Goal: Check status: Check status

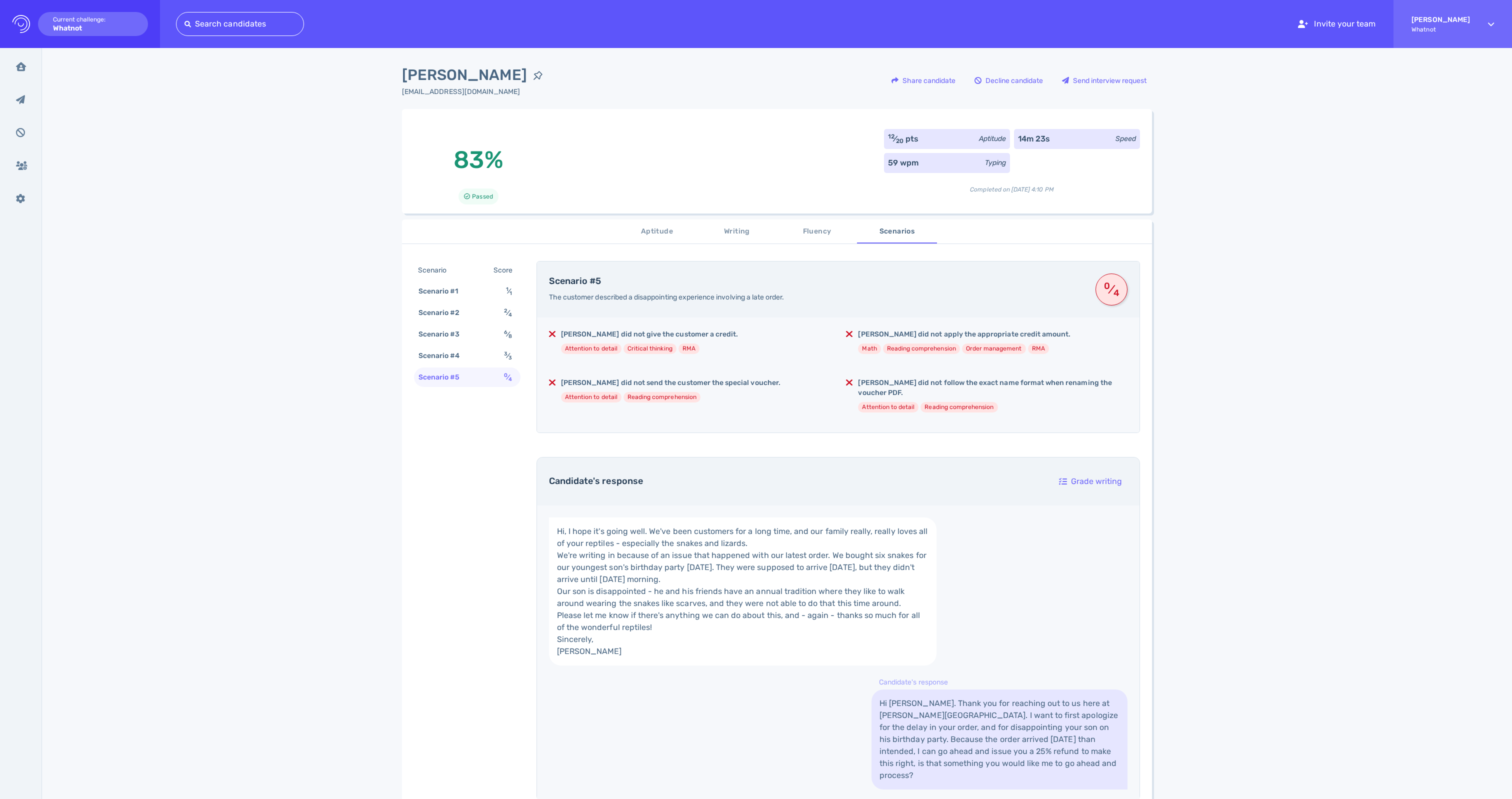
click at [237, 29] on div at bounding box center [239, 24] width 111 height 14
click at [19, 25] on icon "Logo Created with Sketch." at bounding box center [21, 24] width 18 height 18
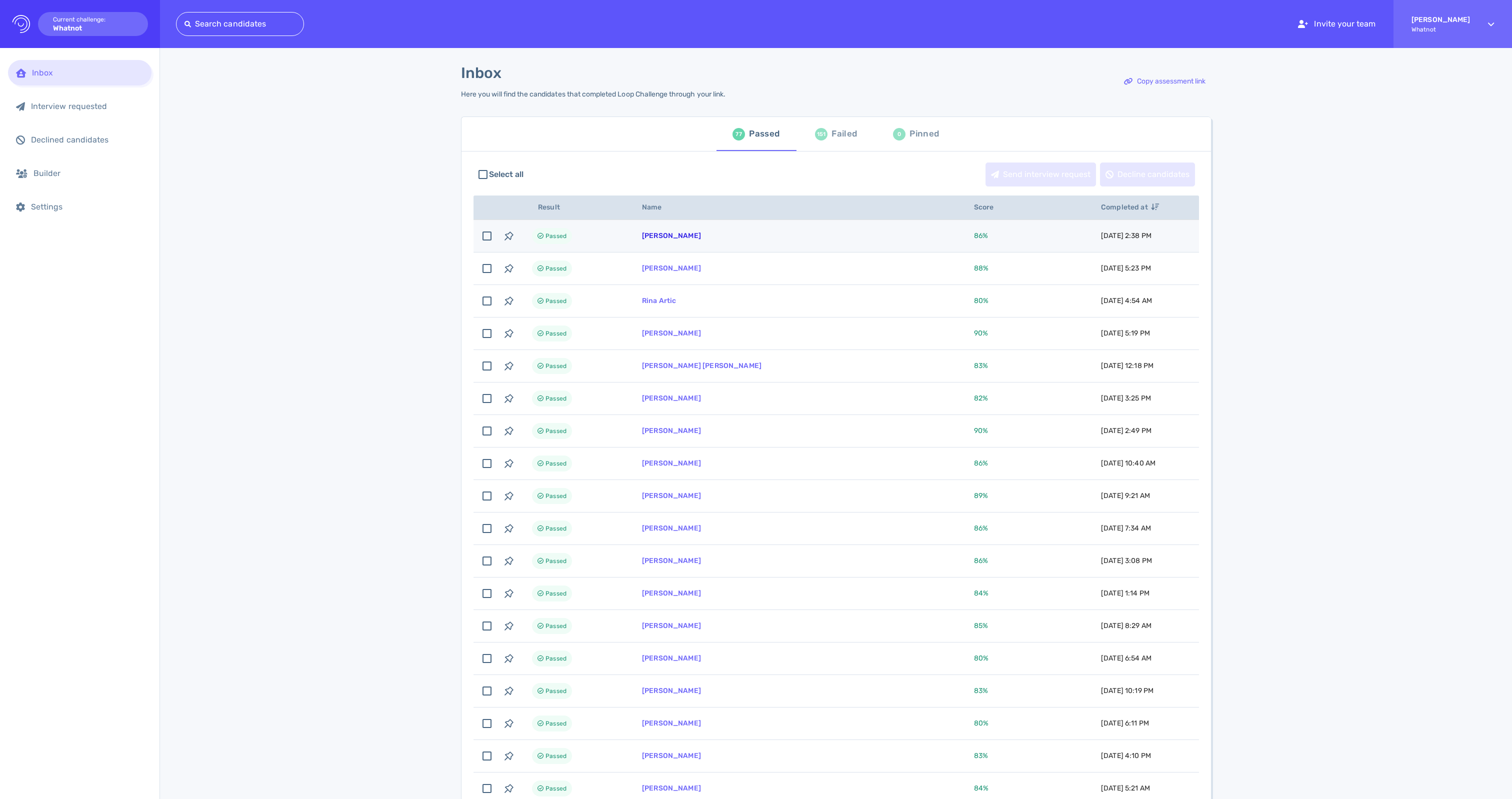
click at [672, 240] on link "[PERSON_NAME]" at bounding box center [671, 235] width 59 height 8
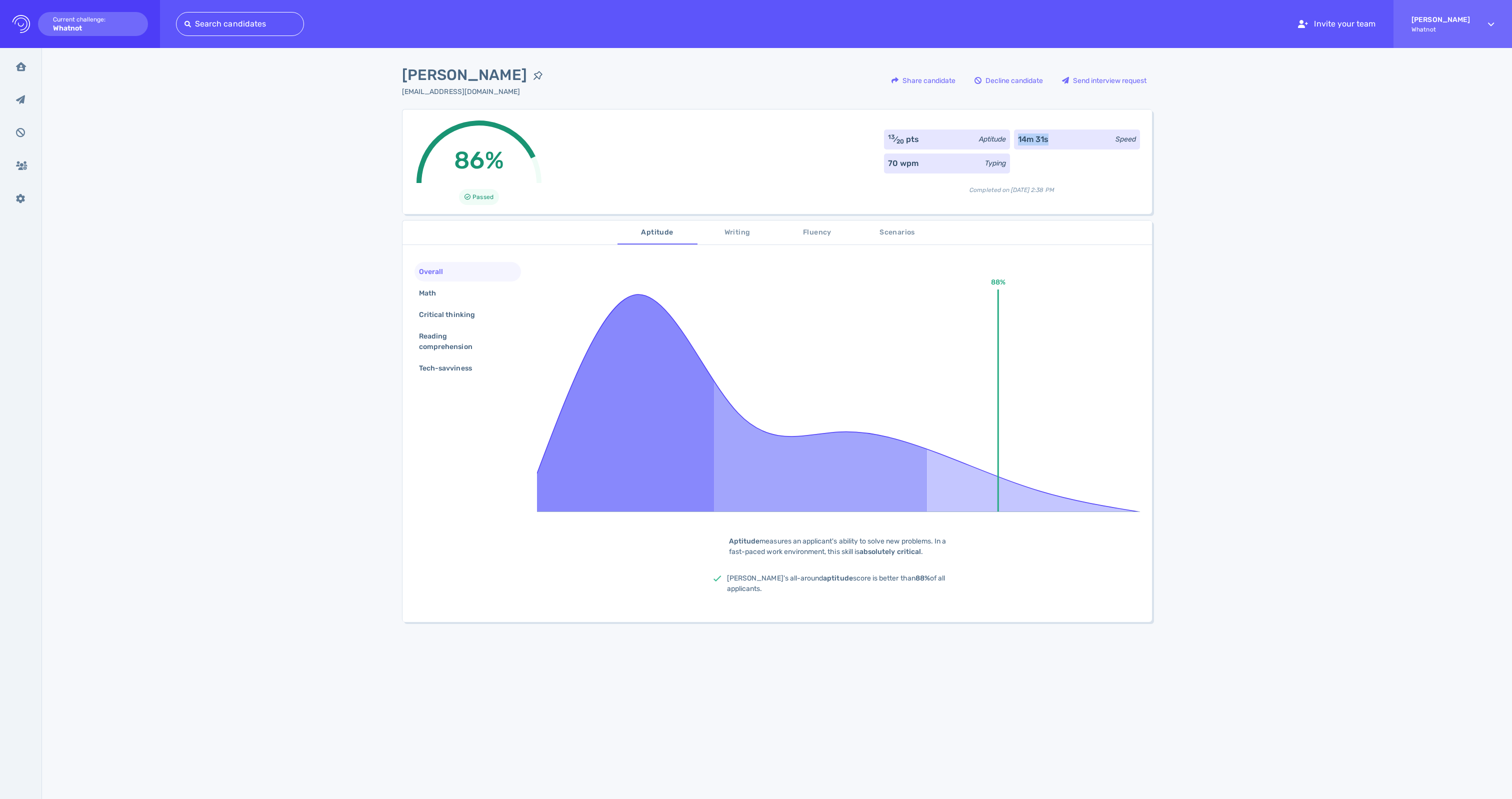
drag, startPoint x: 1018, startPoint y: 138, endPoint x: 1005, endPoint y: 144, distance: 14.3
click at [1005, 144] on div "13 ⁄ 20 pts Aptitude 14m 31s Speed 70 wpm Typing Completed on September 30, 202…" at bounding box center [1012, 162] width 256 height 65
drag, startPoint x: 865, startPoint y: 139, endPoint x: 972, endPoint y: 140, distance: 107.0
click at [972, 140] on div "86% Passed 13 ⁄ 20 pts Aptitude 14m 31s Speed 70 wpm Typing Completed on Septem…" at bounding box center [777, 161] width 750 height 105
click at [805, 173] on div "86% Passed 13 ⁄ 20 pts Aptitude 14m 31s Speed 70 wpm Typing Completed on Septem…" at bounding box center [777, 161] width 750 height 105
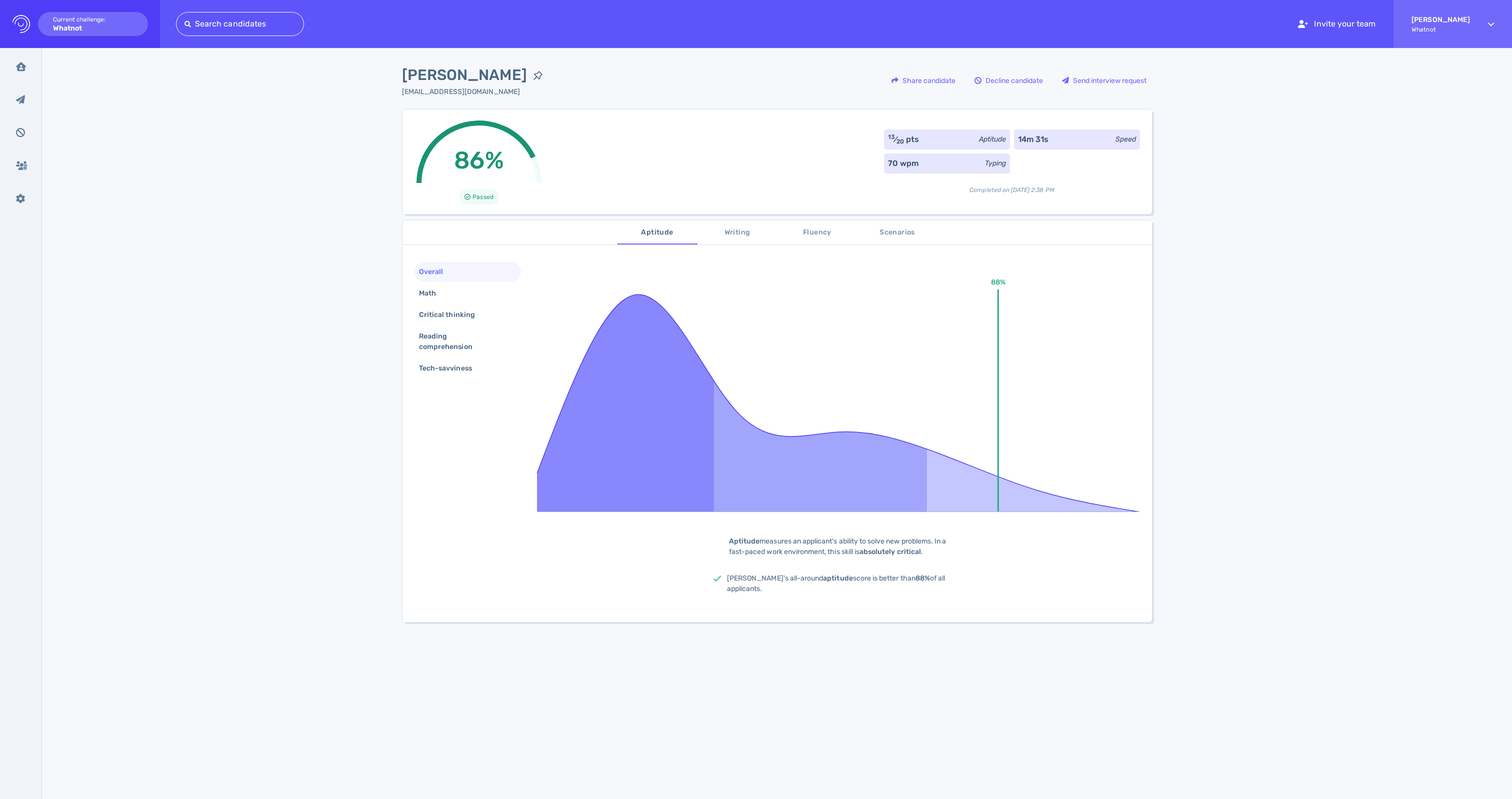
click at [724, 239] on span "Writing" at bounding box center [738, 232] width 68 height 12
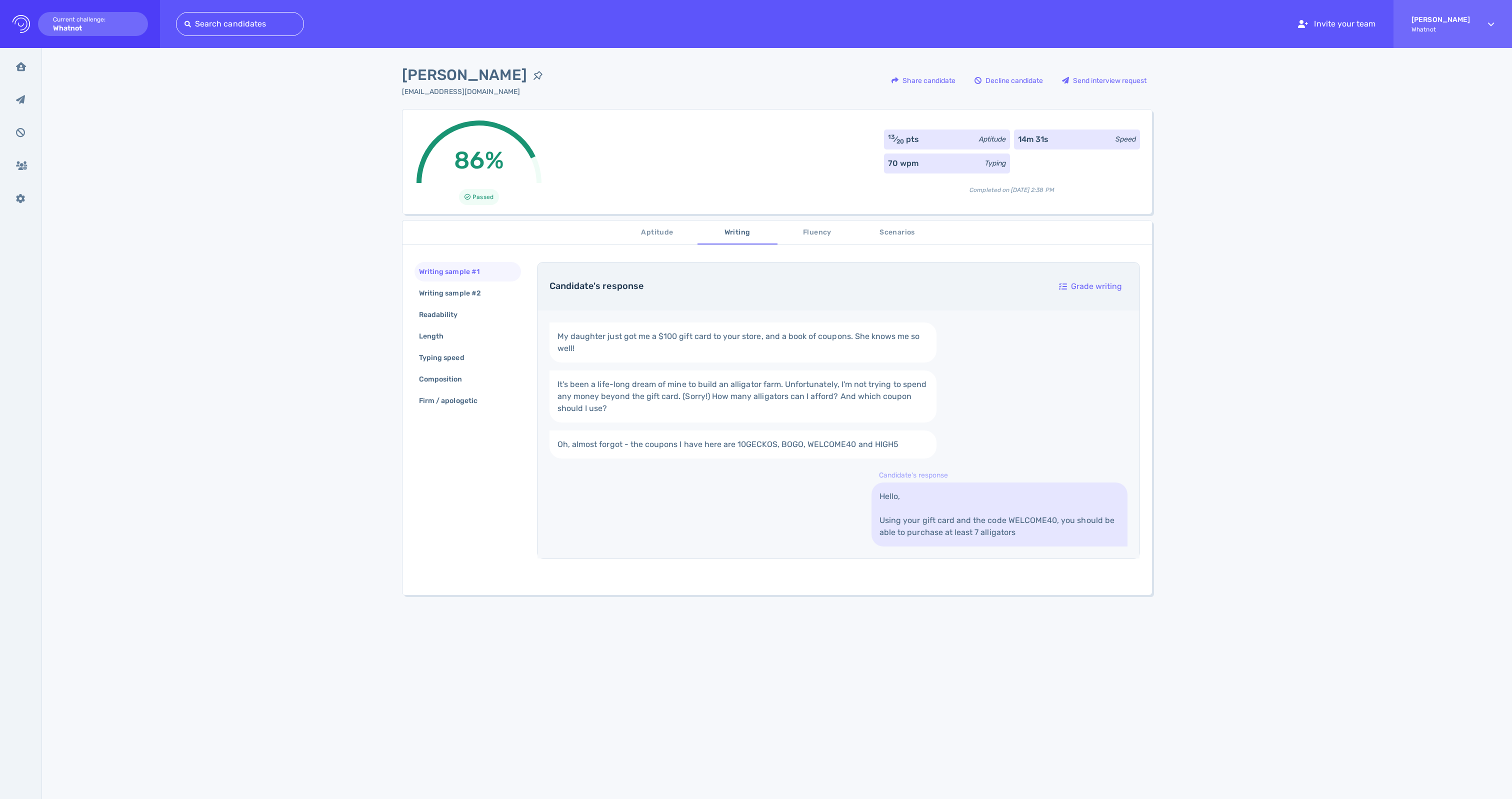
click at [817, 235] on span "Fluency" at bounding box center [818, 232] width 68 height 12
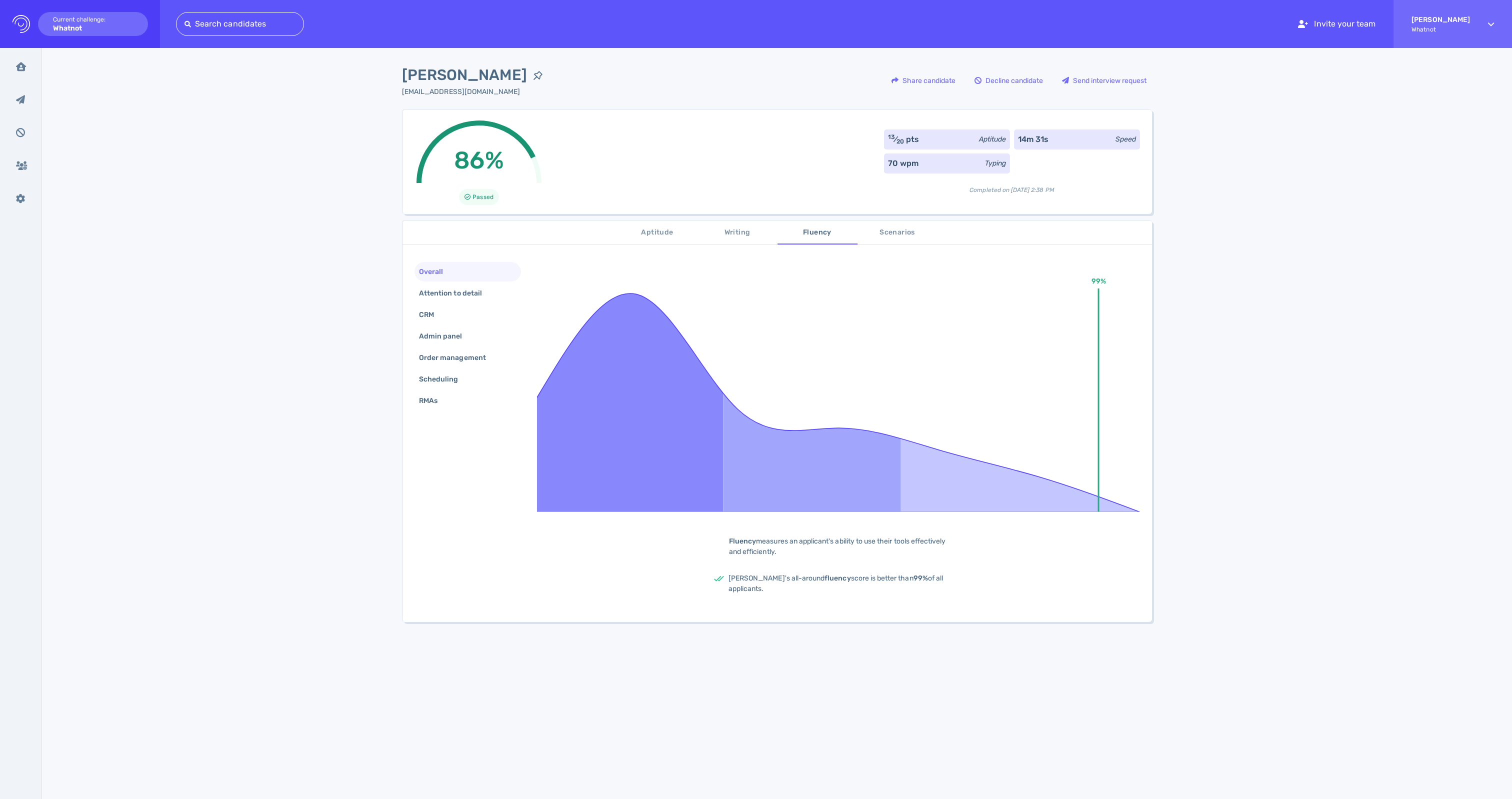
click at [896, 244] on button "Scenarios" at bounding box center [897, 232] width 80 height 24
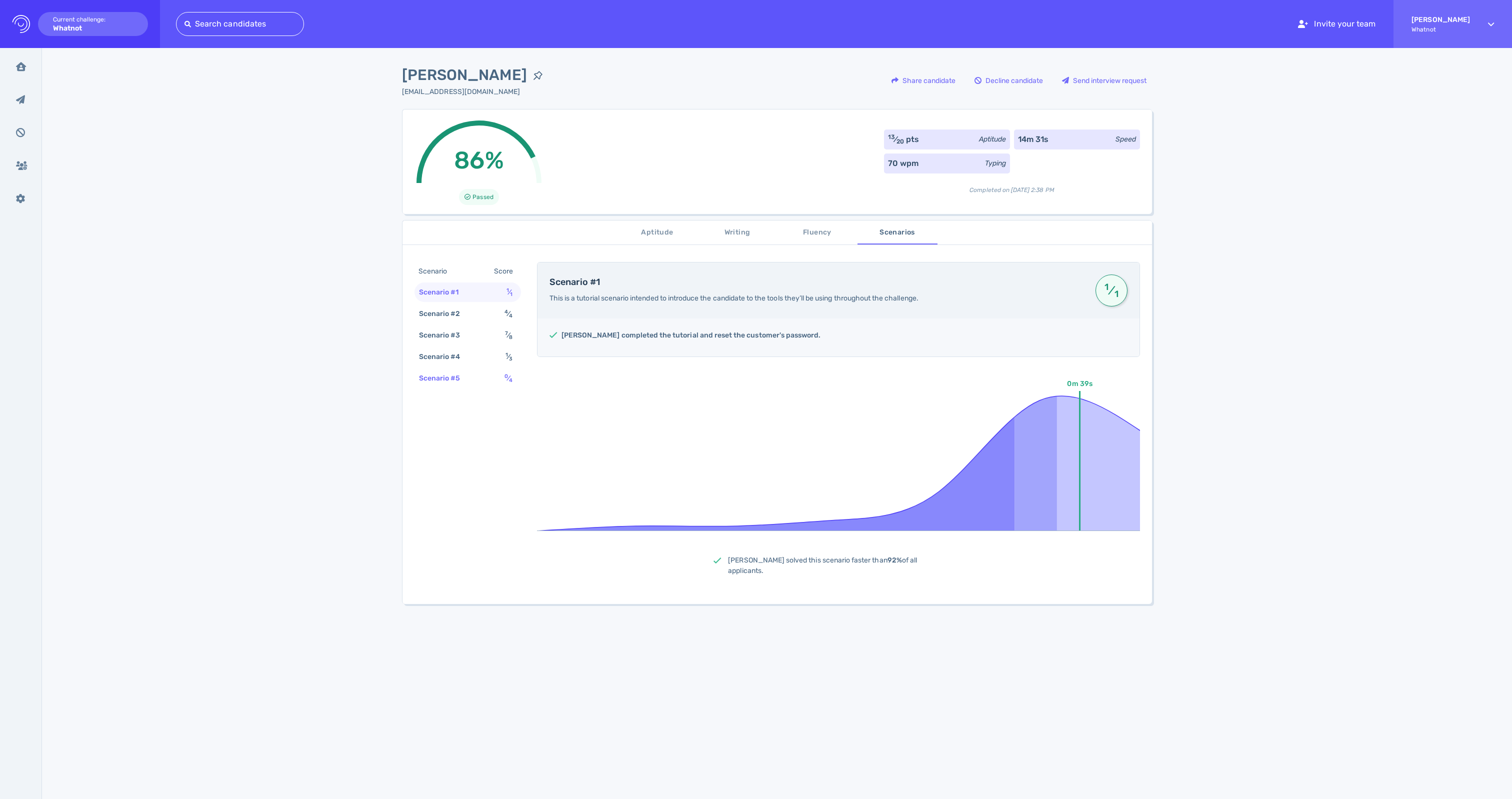
click at [444, 386] on div "Scenario #5" at bounding box center [444, 378] width 56 height 15
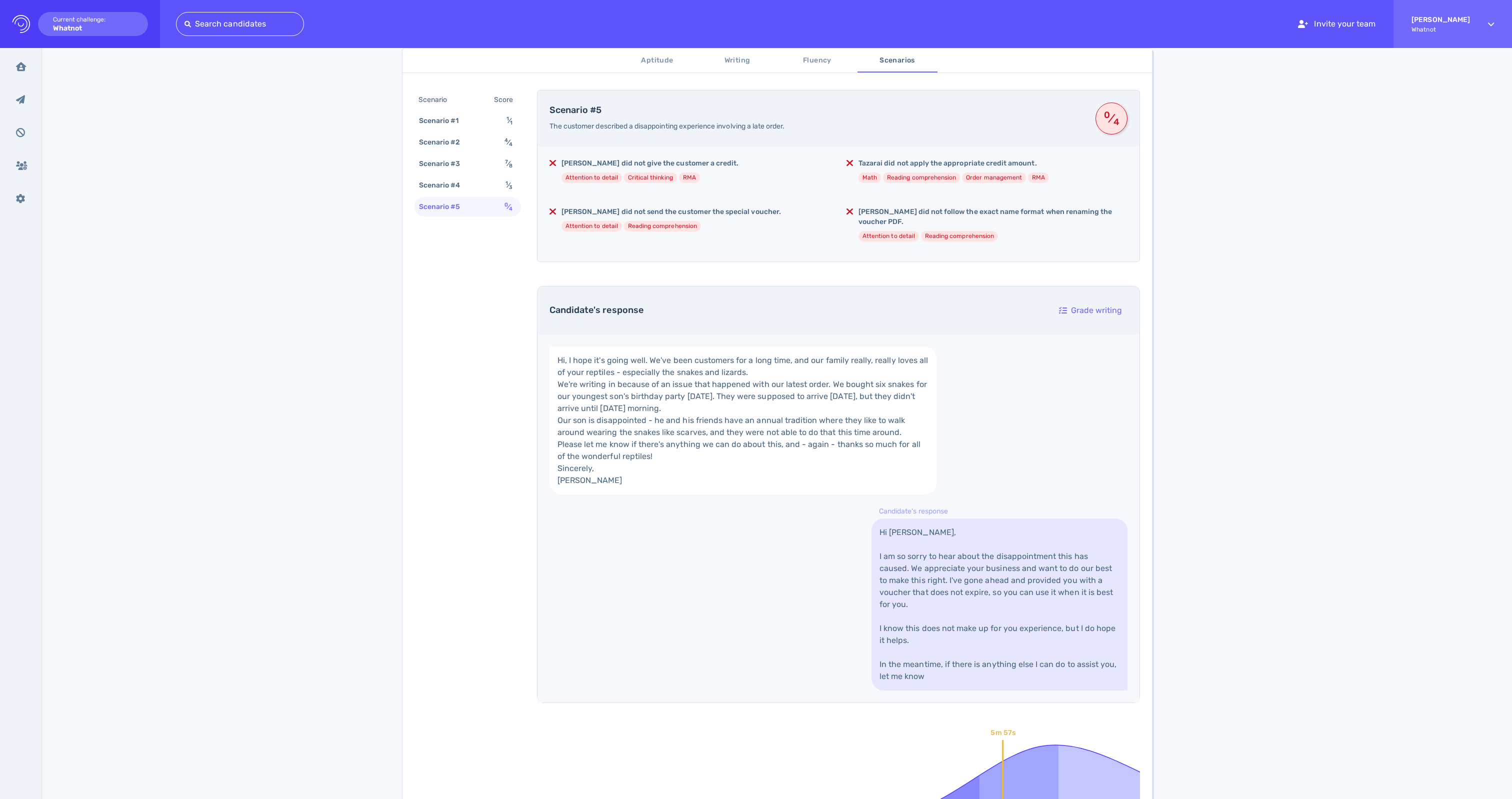
scroll to position [34, 0]
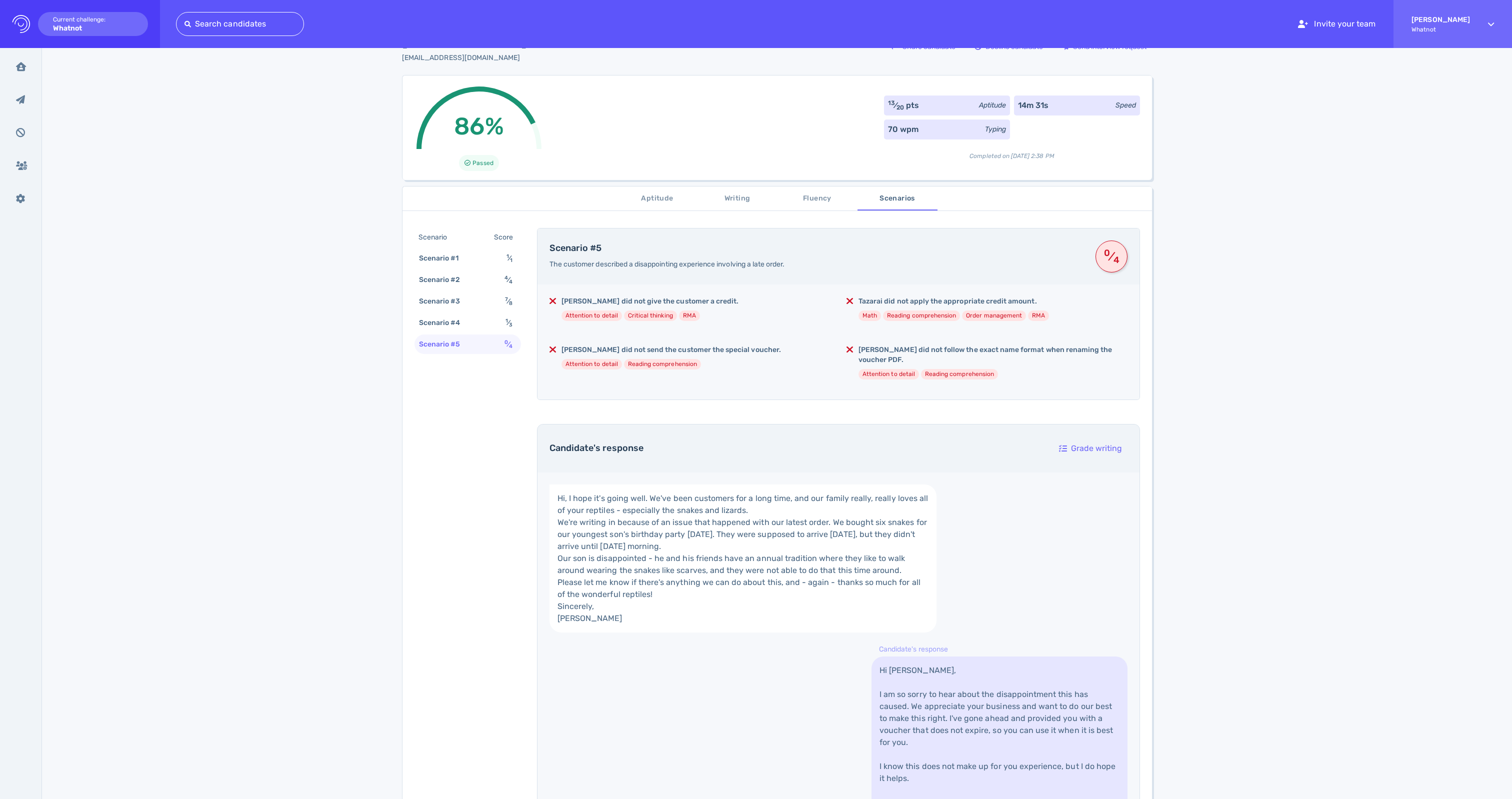
click at [667, 200] on span "Aptitude" at bounding box center [657, 198] width 68 height 12
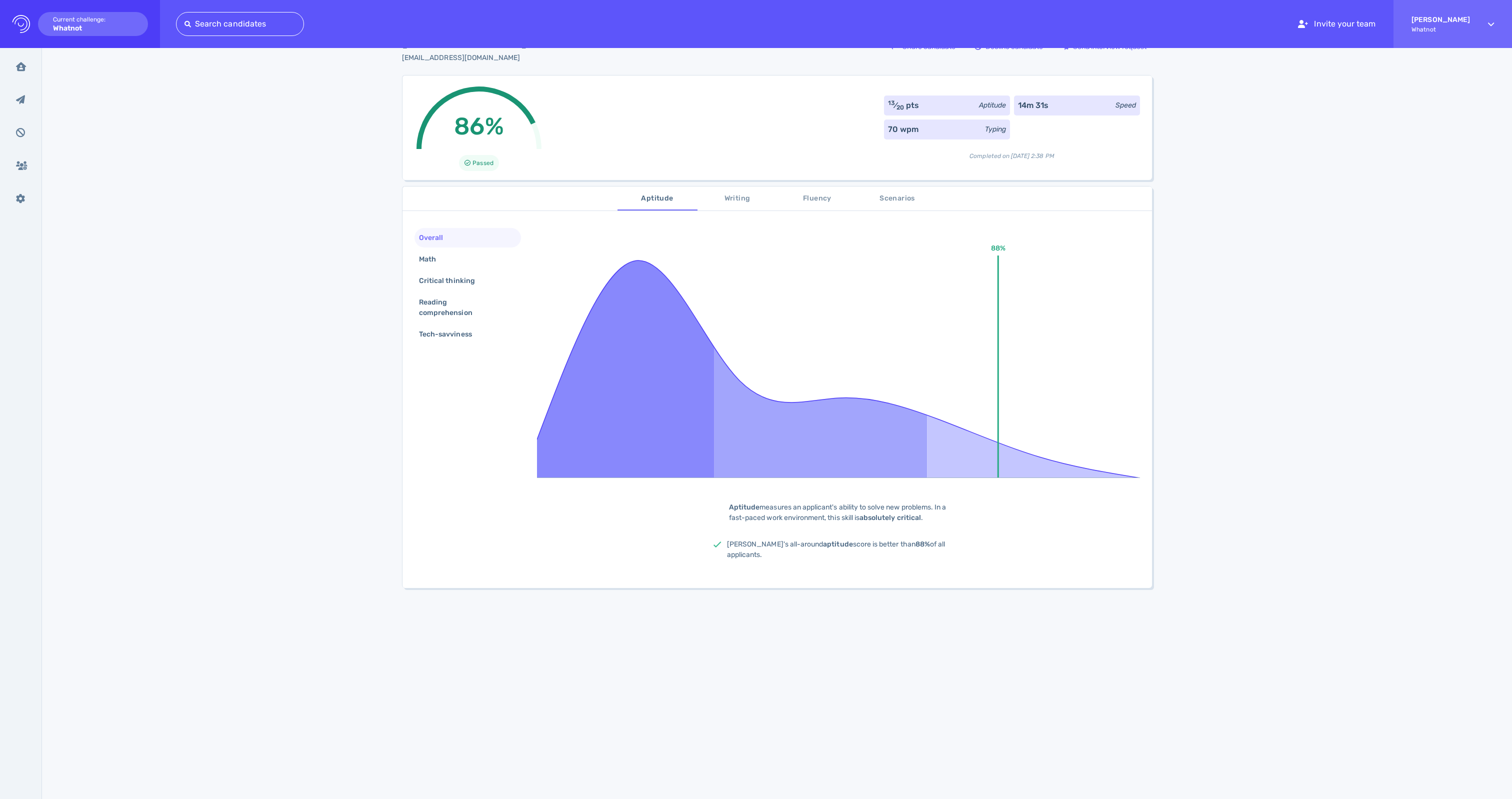
click at [738, 204] on span "Writing" at bounding box center [738, 198] width 68 height 12
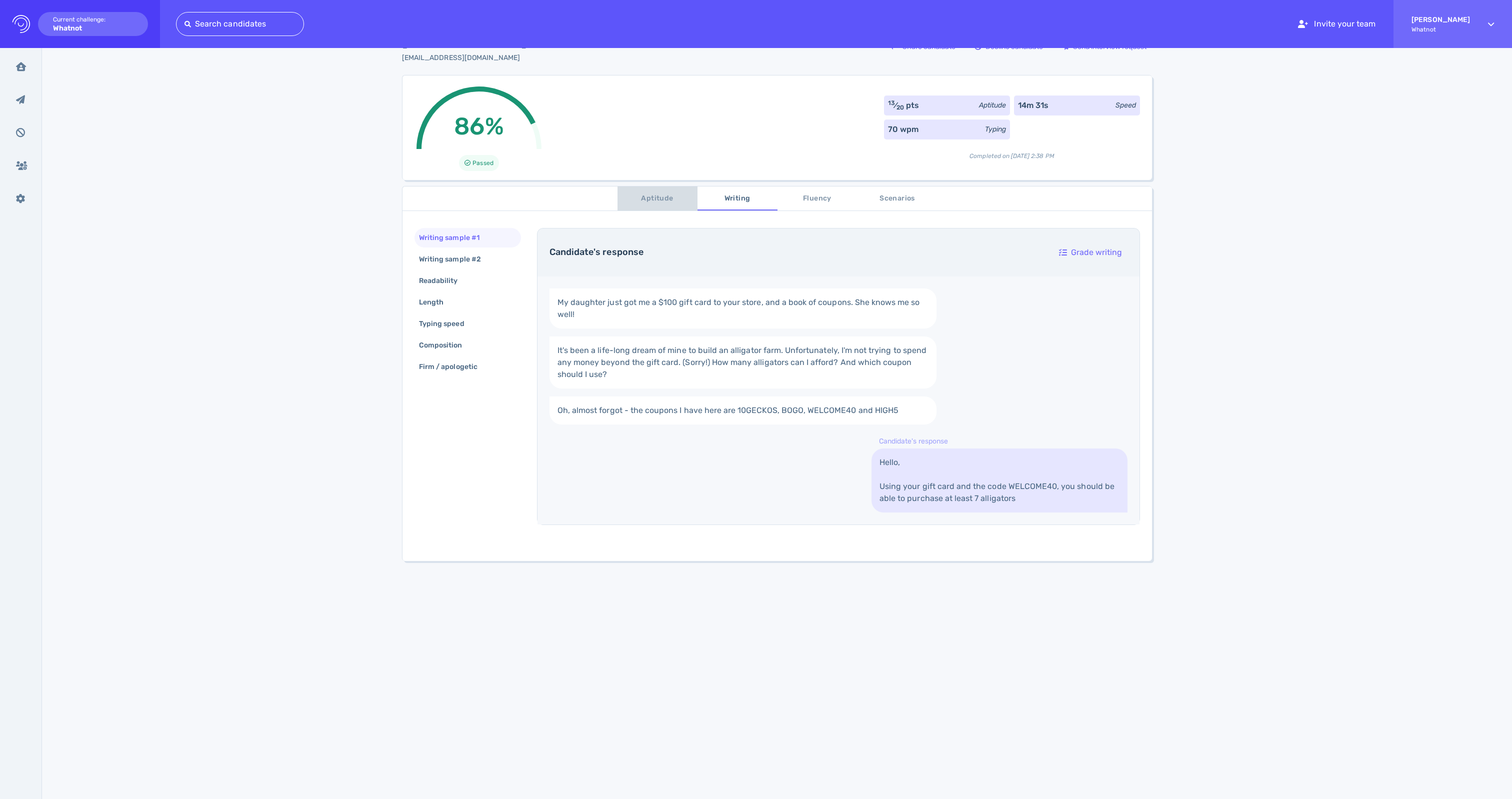
click at [673, 205] on span "Aptitude" at bounding box center [657, 198] width 68 height 12
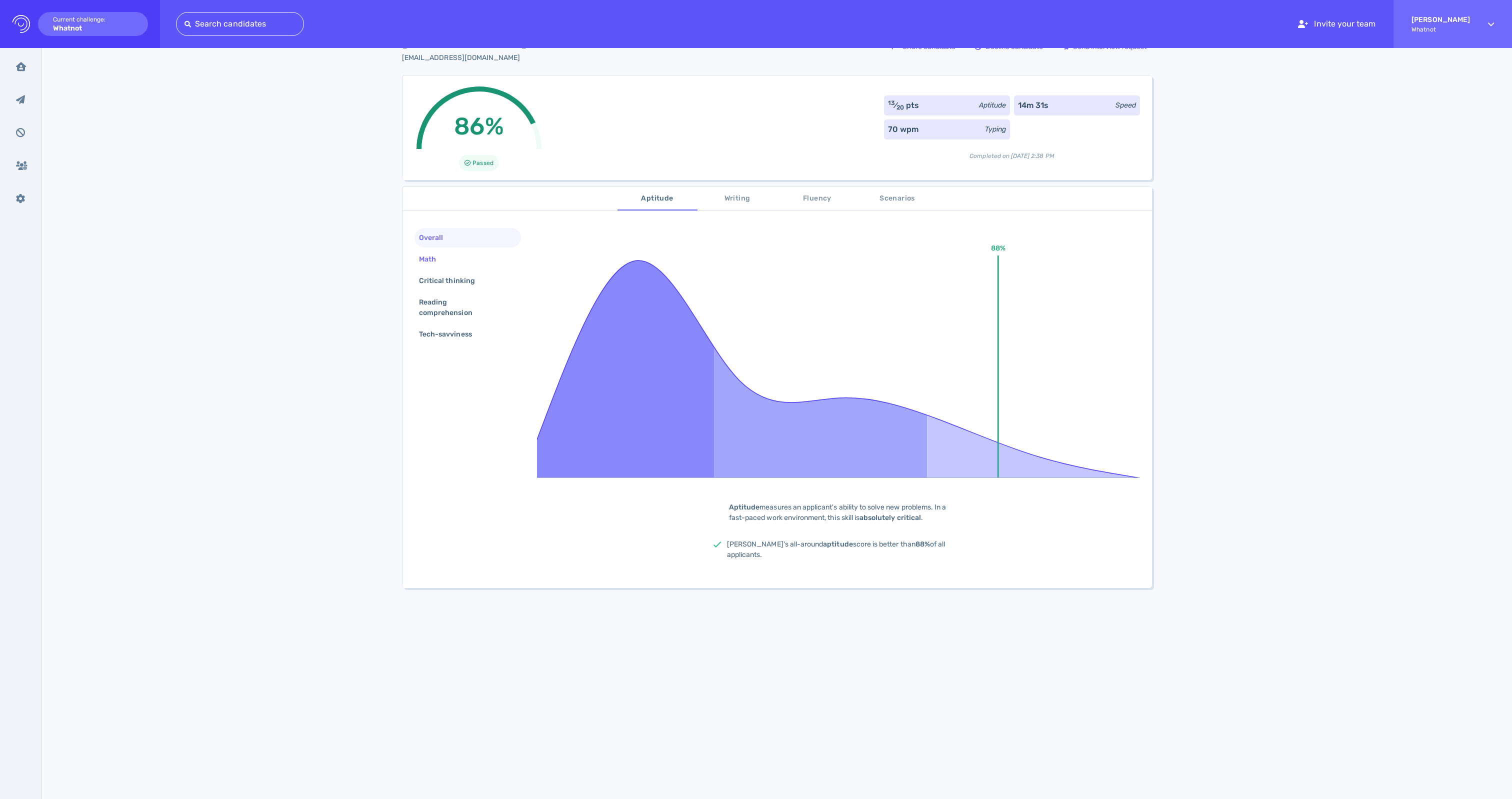
click at [429, 265] on div "Math" at bounding box center [432, 259] width 31 height 15
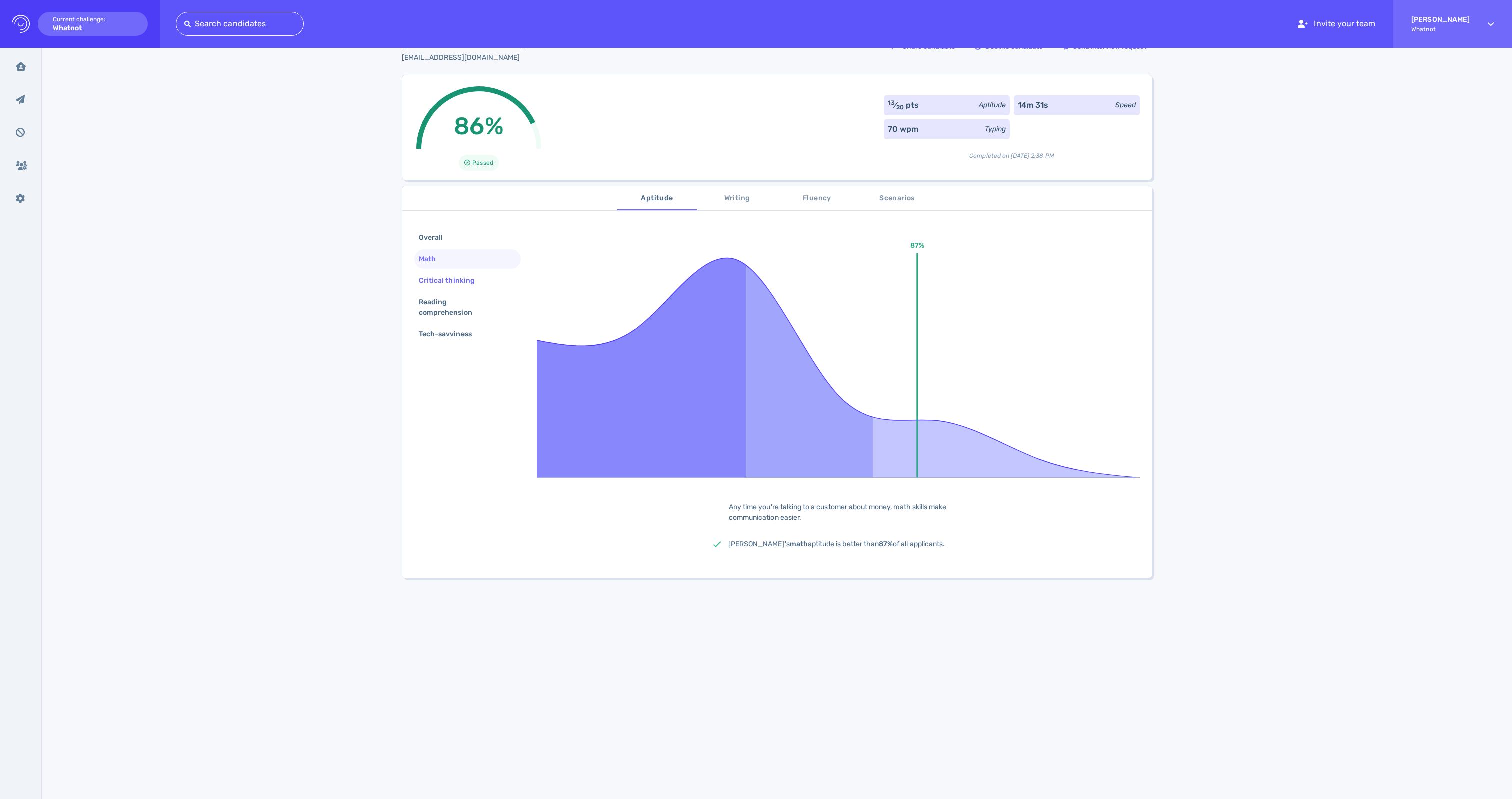
click at [446, 291] on div "Critical thinking" at bounding box center [467, 281] width 106 height 19
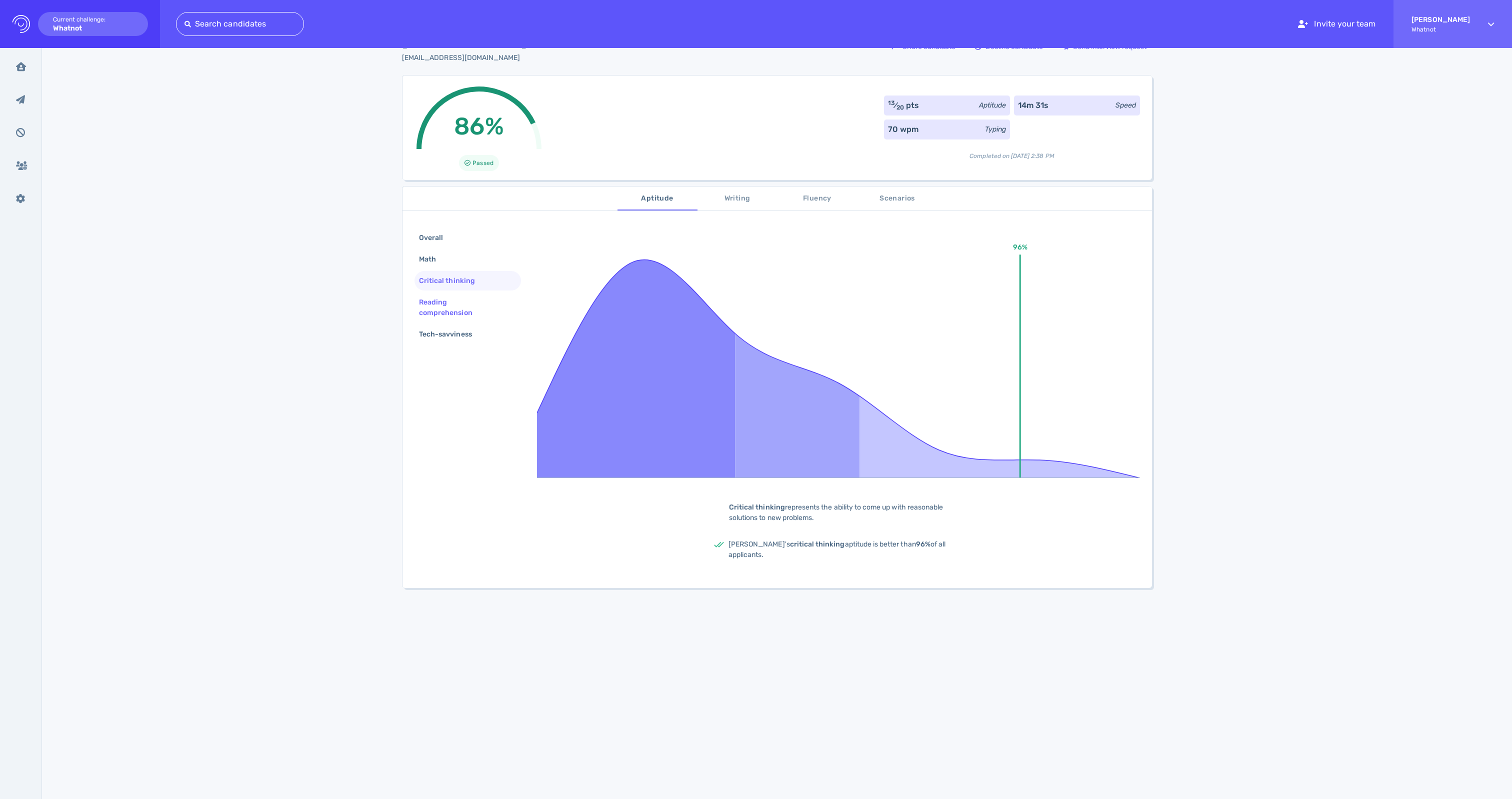
click at [451, 320] on div "Reading comprehension" at bounding box center [463, 308] width 93 height 25
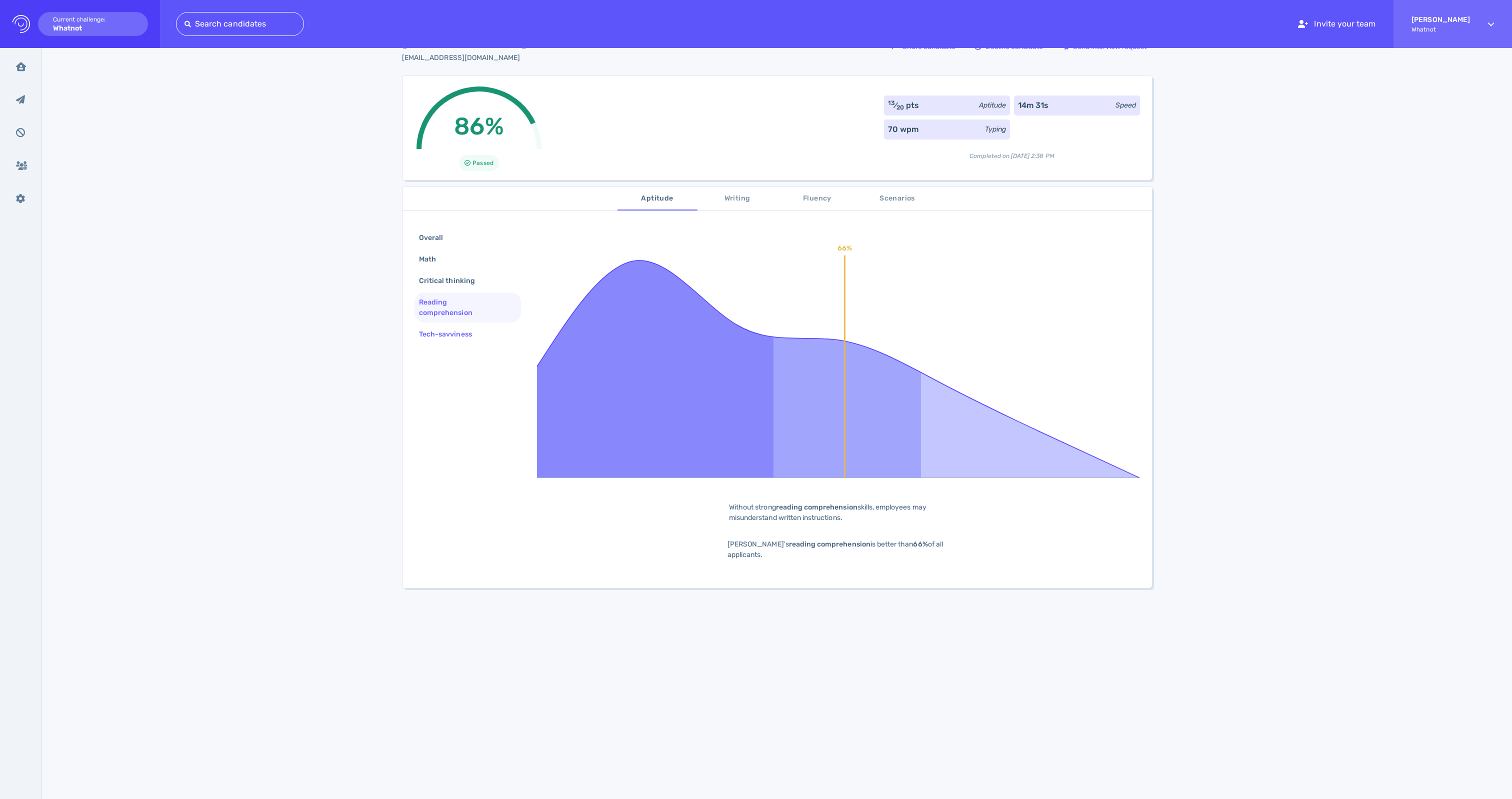
click at [460, 342] on div "Tech-savviness" at bounding box center [450, 334] width 67 height 15
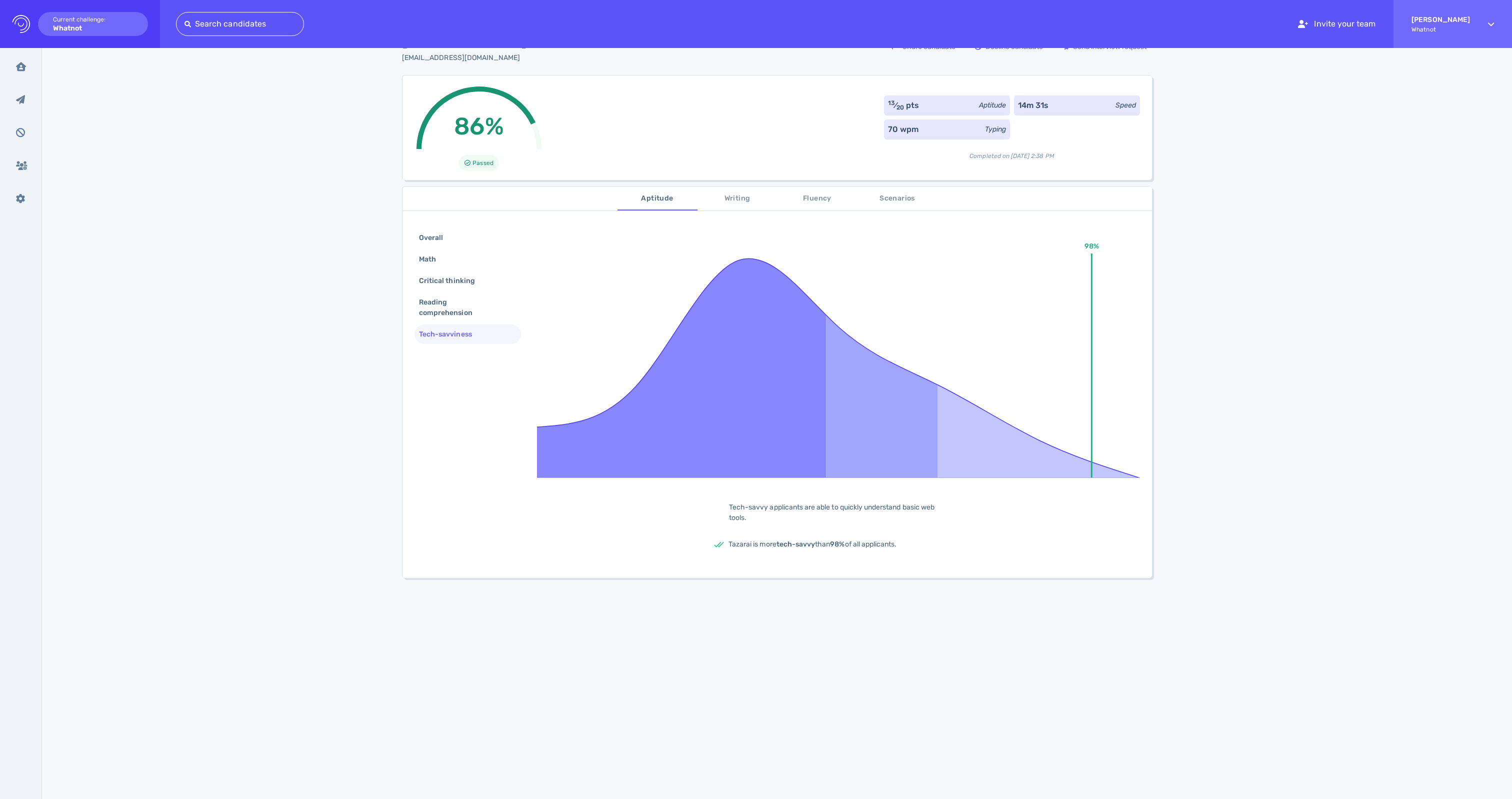
click at [235, 429] on div "Tazarai Monroe tmonroe0531@gmail.com Share candidate Decline candidate Send int…" at bounding box center [777, 473] width 1470 height 917
